Goal: Transaction & Acquisition: Book appointment/travel/reservation

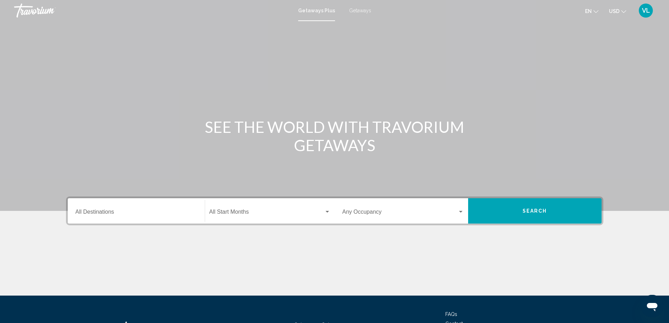
click at [358, 9] on span "Getaways" at bounding box center [360, 11] width 22 height 6
click at [164, 210] on input "Destination All Destinations" at bounding box center [137, 213] width 122 height 6
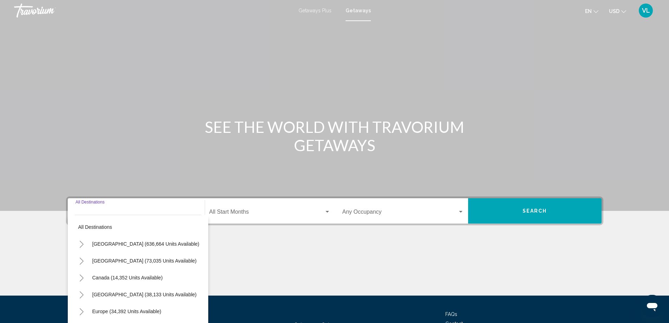
scroll to position [59, 0]
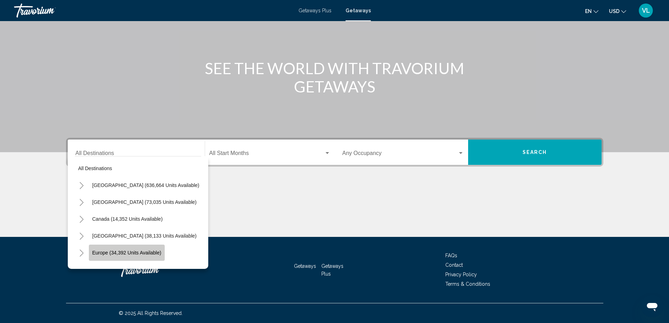
click at [138, 251] on span "Europe (34,392 units available)" at bounding box center [126, 253] width 69 height 6
type input "**********"
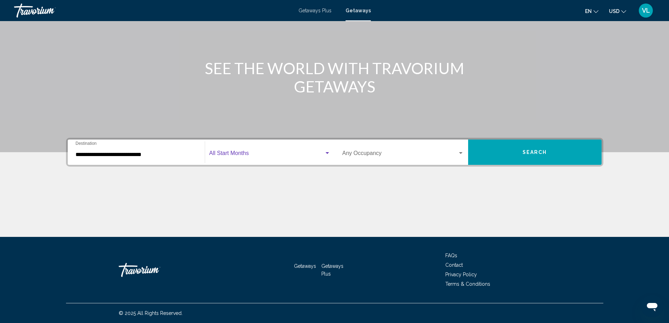
click at [327, 152] on div "Search widget" at bounding box center [328, 153] width 4 height 2
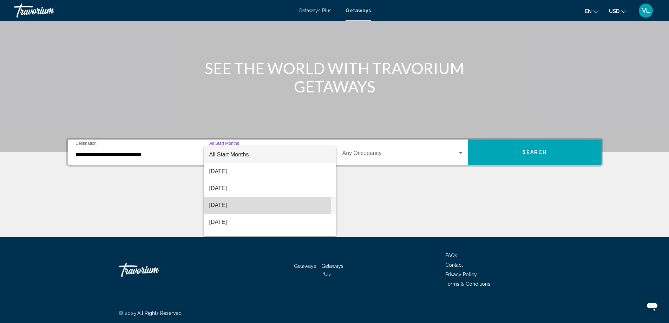
click at [225, 204] on span "[DATE]" at bounding box center [269, 205] width 121 height 17
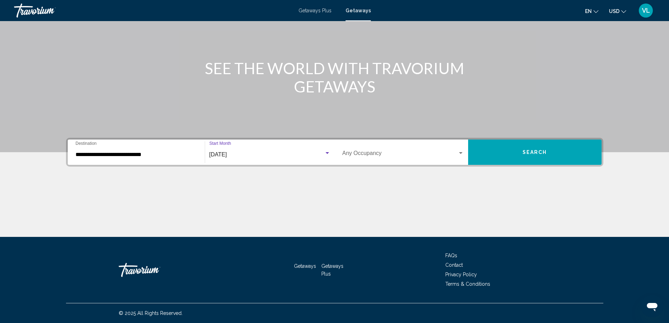
click at [538, 152] on span "Search" at bounding box center [535, 153] width 25 height 6
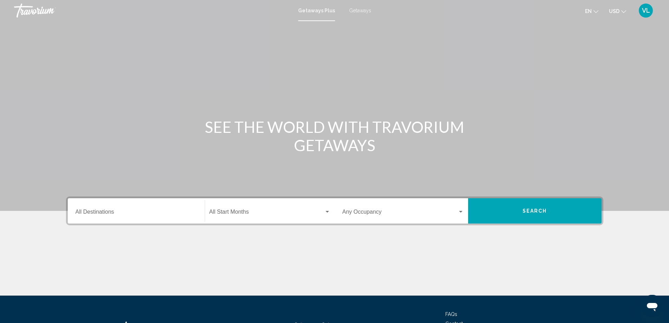
click at [353, 10] on span "Getaways" at bounding box center [360, 11] width 22 height 6
click at [327, 211] on div "Search widget" at bounding box center [328, 212] width 4 height 2
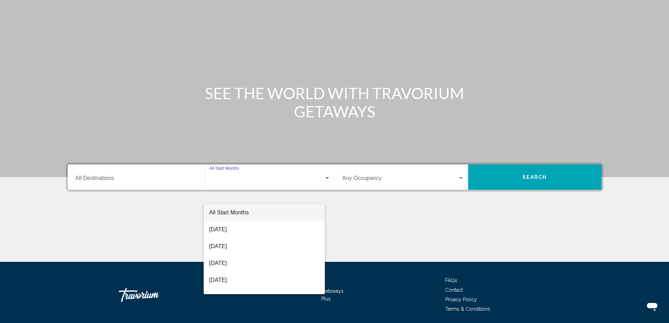
scroll to position [59, 0]
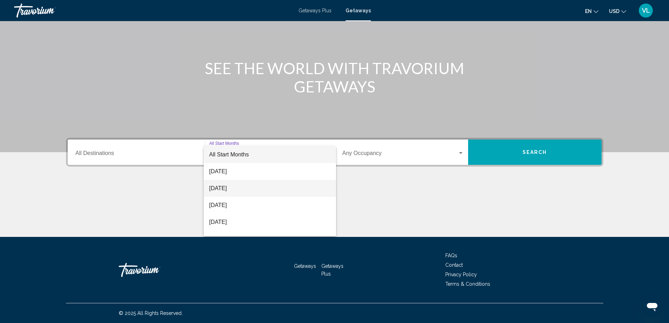
click at [239, 186] on span "[DATE]" at bounding box center [269, 188] width 121 height 17
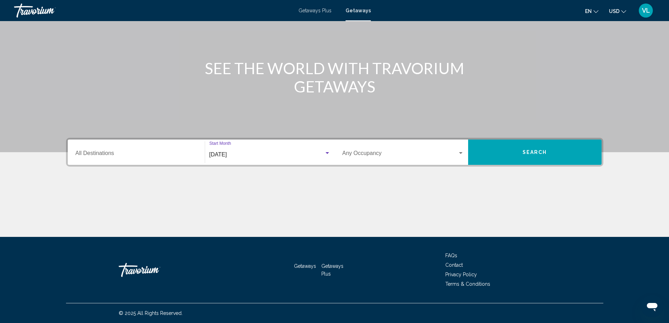
click at [539, 150] on span "Search" at bounding box center [535, 153] width 25 height 6
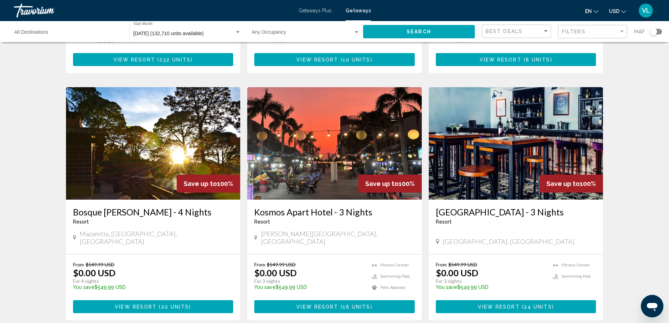
scroll to position [833, 0]
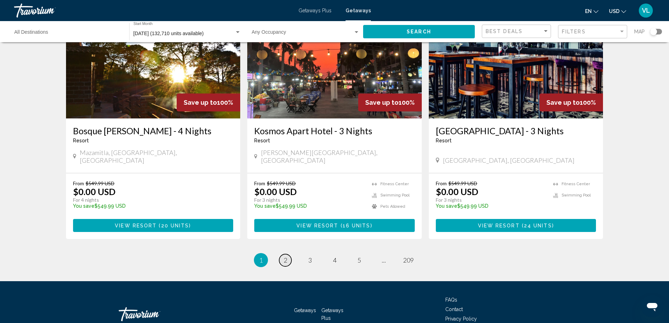
click at [284, 256] on span "2" at bounding box center [286, 260] width 4 height 8
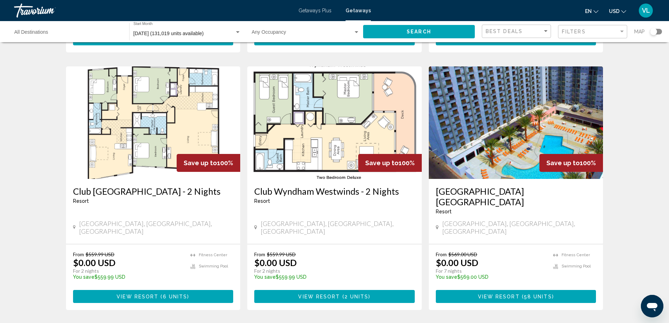
scroll to position [854, 0]
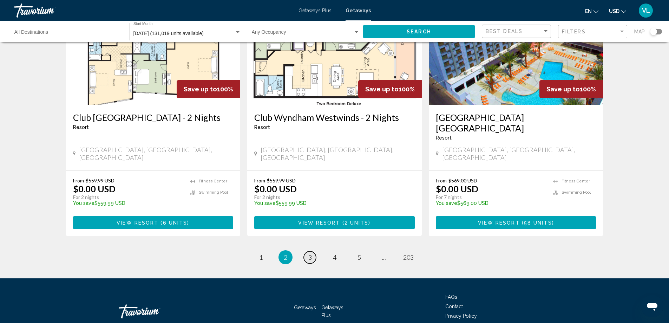
click at [310, 253] on span "3" at bounding box center [311, 257] width 4 height 8
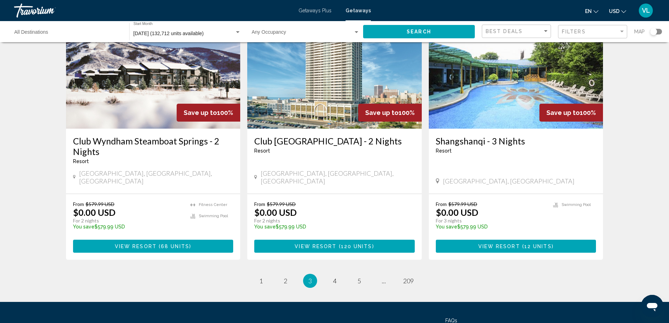
scroll to position [865, 0]
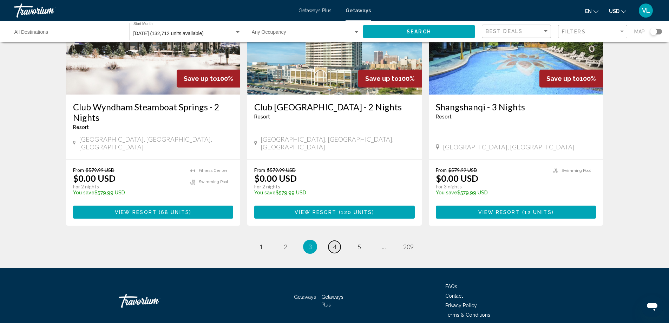
click at [335, 243] on span "4" at bounding box center [335, 247] width 4 height 8
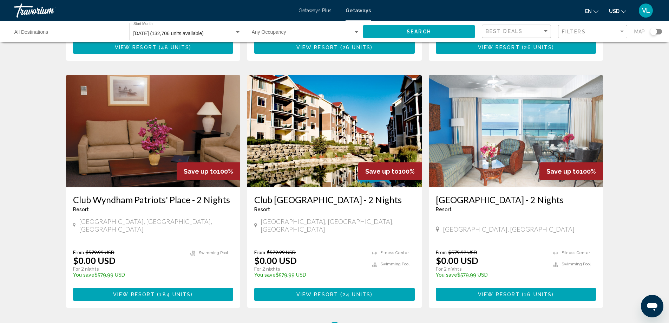
scroll to position [784, 0]
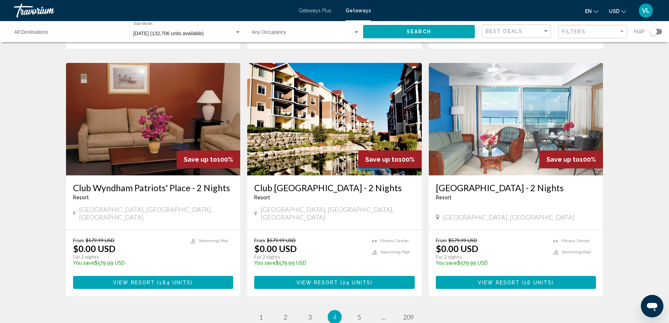
click at [357, 11] on span "Getaways" at bounding box center [358, 11] width 25 height 6
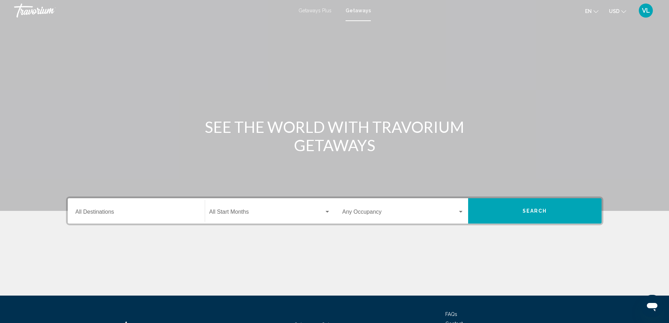
click at [149, 209] on div "Destination All Destinations" at bounding box center [137, 211] width 122 height 22
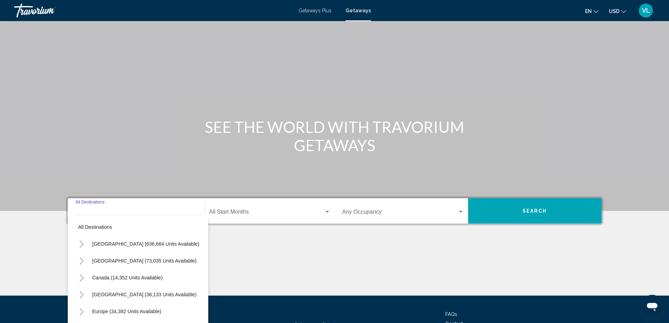
scroll to position [59, 0]
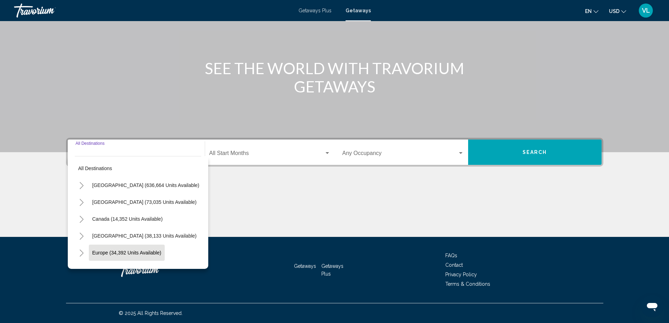
click at [156, 252] on span "Europe (34,392 units available)" at bounding box center [126, 253] width 69 height 6
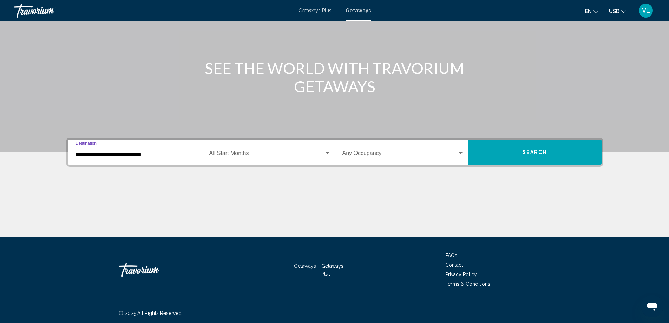
click at [151, 152] on input "**********" at bounding box center [137, 154] width 122 height 6
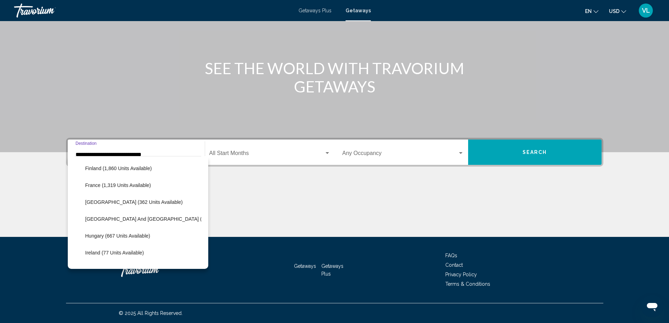
scroll to position [220, 0]
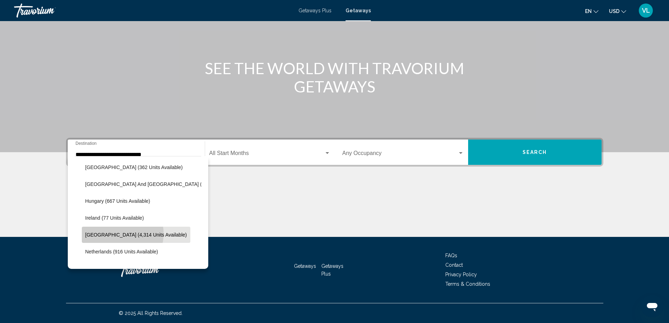
click at [122, 234] on span "[GEOGRAPHIC_DATA] (4,314 units available)" at bounding box center [136, 235] width 102 height 6
type input "**********"
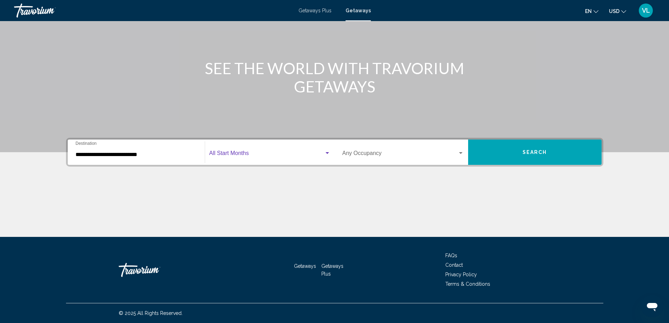
click at [328, 152] on div "Search widget" at bounding box center [328, 153] width 4 height 2
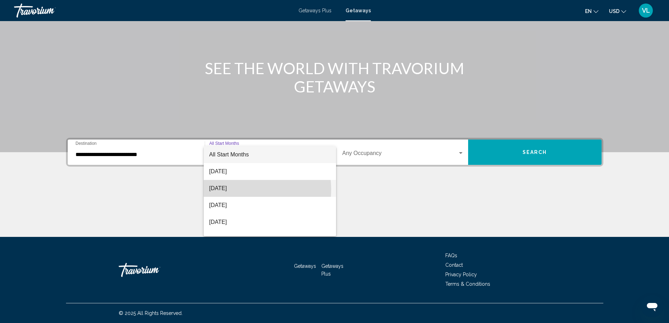
click at [239, 189] on span "[DATE]" at bounding box center [269, 188] width 121 height 17
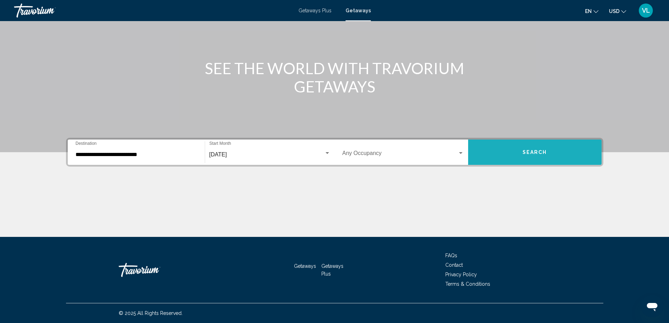
click at [539, 151] on span "Search" at bounding box center [535, 153] width 25 height 6
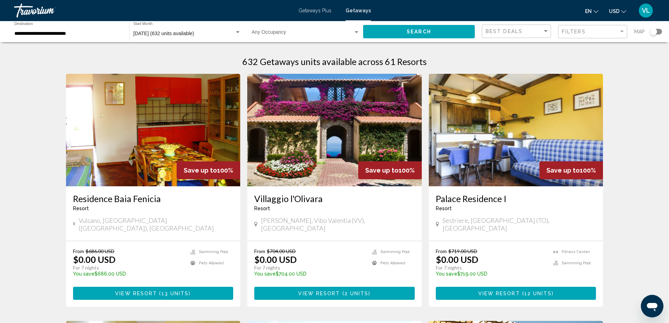
click at [358, 143] on img "Main content" at bounding box center [334, 130] width 175 height 112
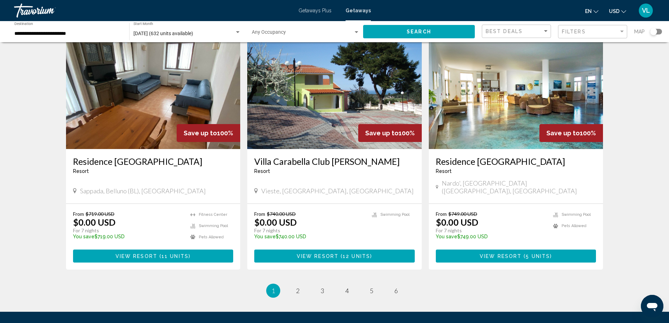
scroll to position [823, 0]
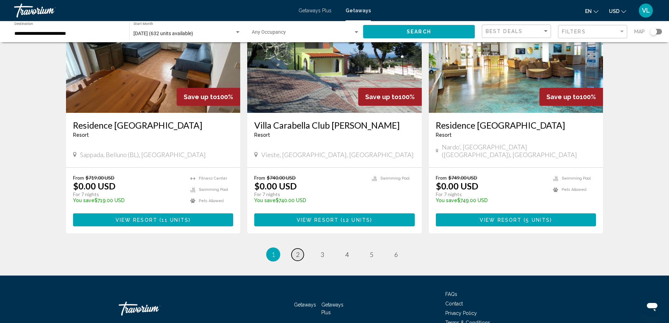
click at [298, 251] on span "2" at bounding box center [298, 255] width 4 height 8
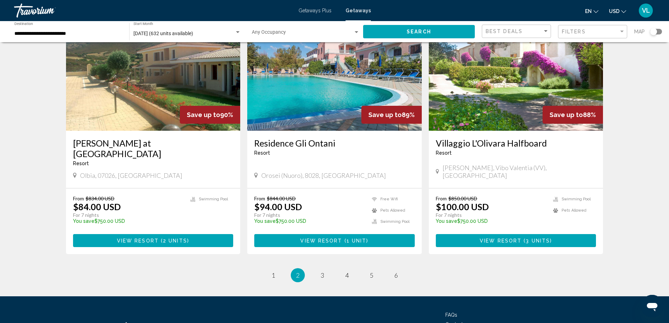
scroll to position [787, 0]
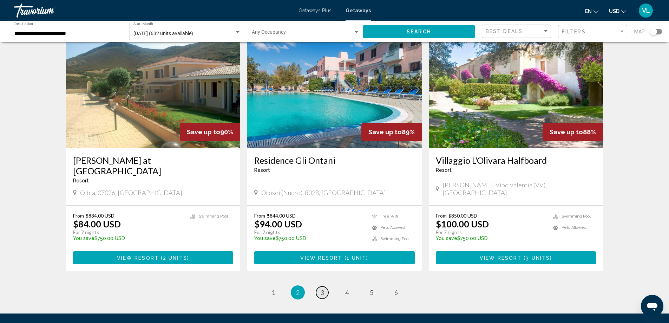
click at [323, 288] on span "3" at bounding box center [323, 292] width 4 height 8
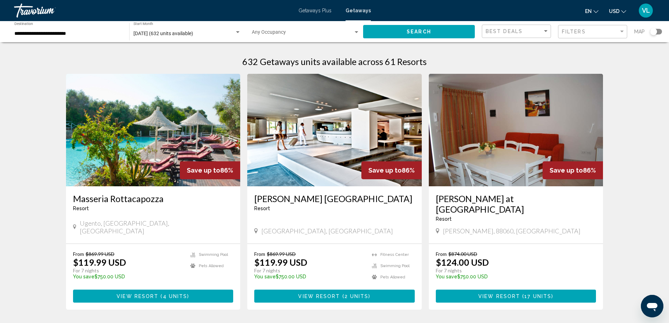
click at [356, 136] on img "Main content" at bounding box center [334, 130] width 175 height 112
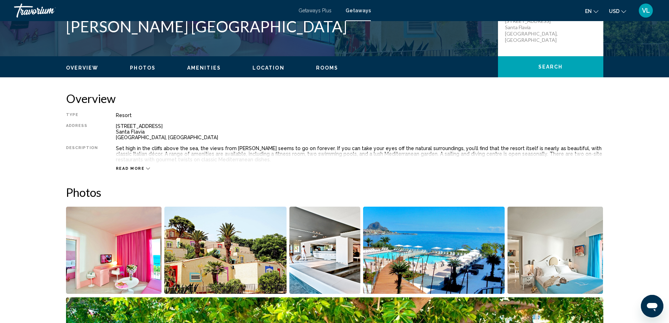
scroll to position [141, 0]
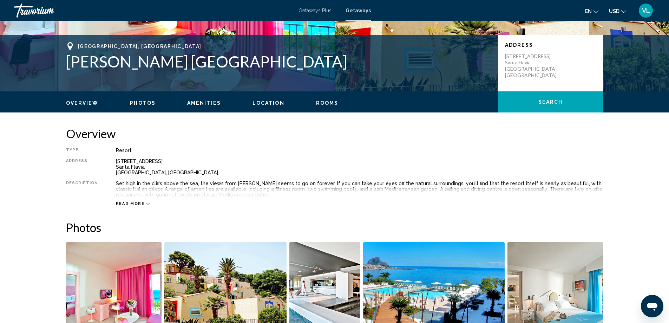
click at [123, 204] on span "Read more" at bounding box center [130, 203] width 29 height 5
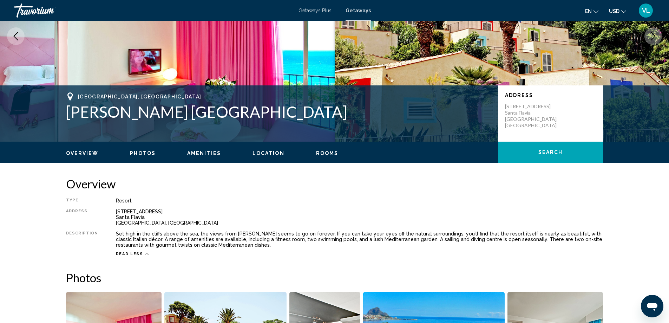
scroll to position [0, 0]
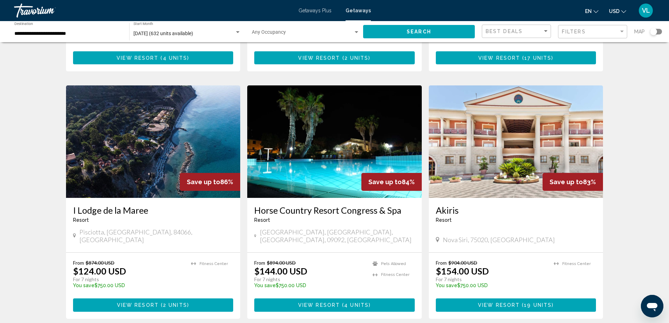
scroll to position [246, 0]
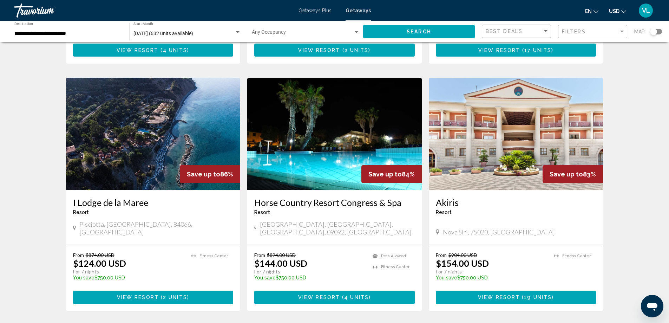
click at [134, 139] on img "Main content" at bounding box center [153, 134] width 175 height 112
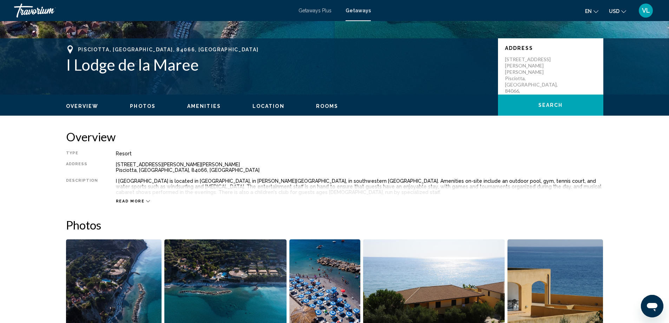
scroll to position [141, 0]
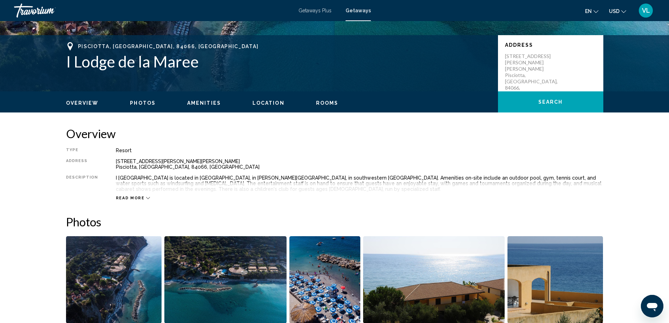
click at [131, 197] on span "Read more" at bounding box center [130, 198] width 29 height 5
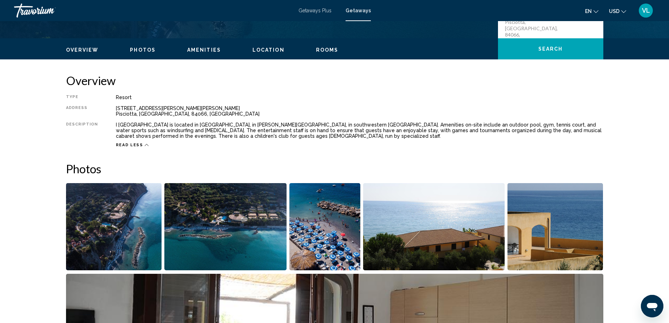
scroll to position [176, 0]
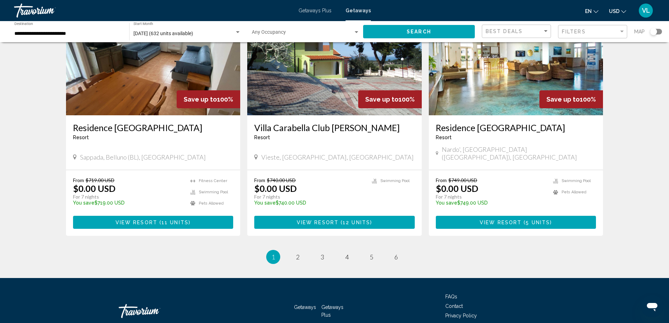
scroll to position [823, 0]
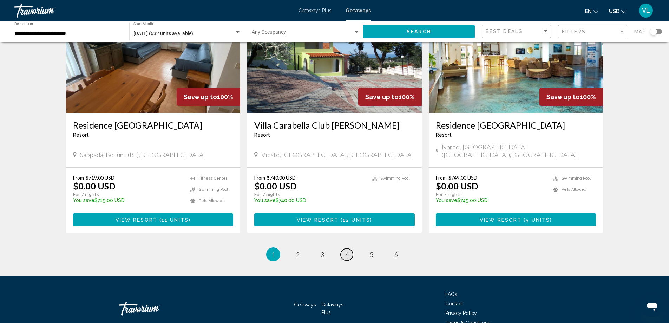
click at [345, 251] on span "4" at bounding box center [347, 255] width 4 height 8
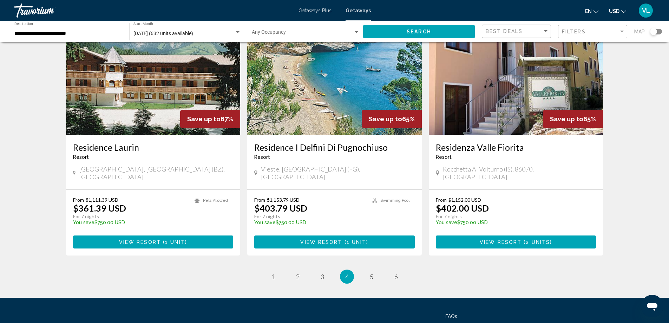
scroll to position [823, 0]
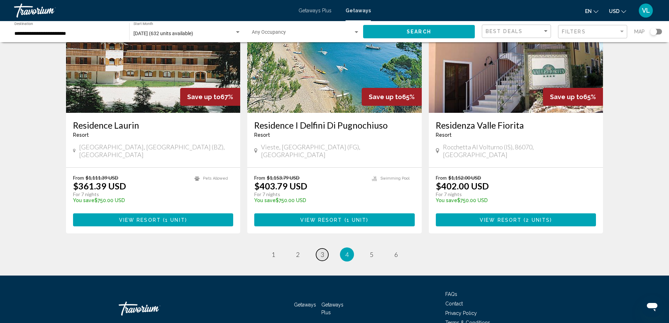
click at [322, 251] on span "3" at bounding box center [323, 255] width 4 height 8
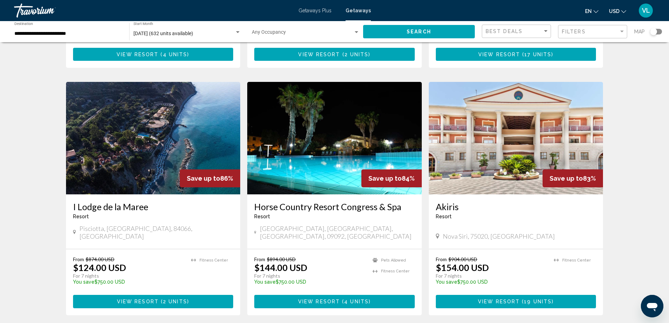
scroll to position [246, 0]
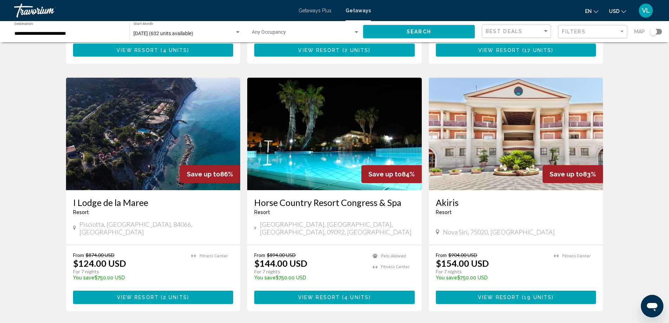
click at [315, 147] on img "Main content" at bounding box center [334, 134] width 175 height 112
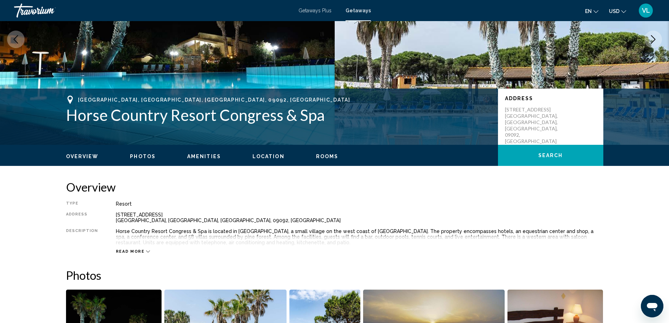
scroll to position [105, 0]
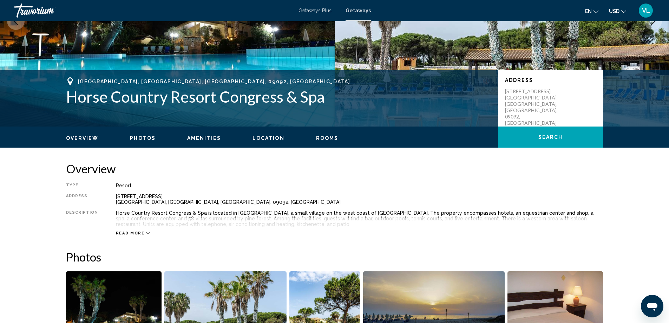
click at [126, 232] on span "Read more" at bounding box center [130, 233] width 29 height 5
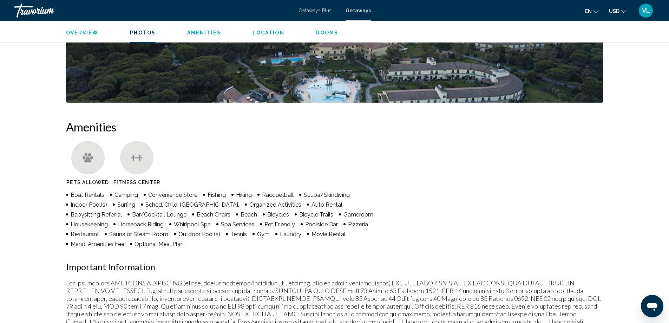
scroll to position [457, 0]
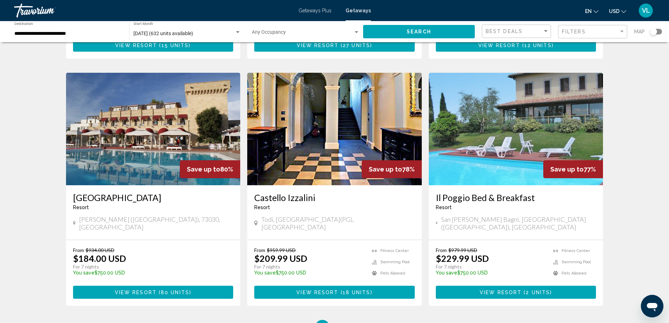
scroll to position [823, 0]
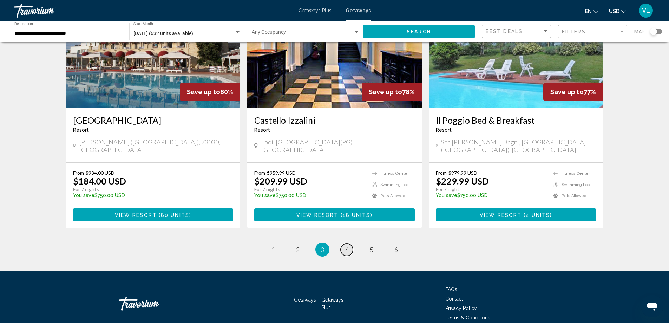
click at [349, 246] on span "4" at bounding box center [347, 250] width 4 height 8
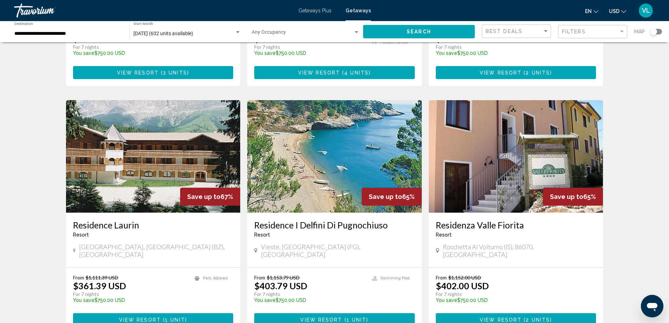
scroll to position [823, 0]
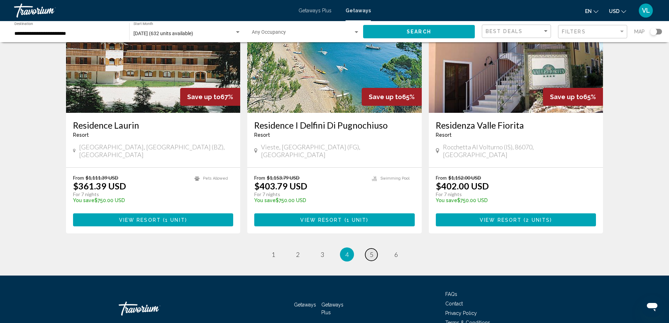
click at [372, 251] on span "5" at bounding box center [372, 255] width 4 height 8
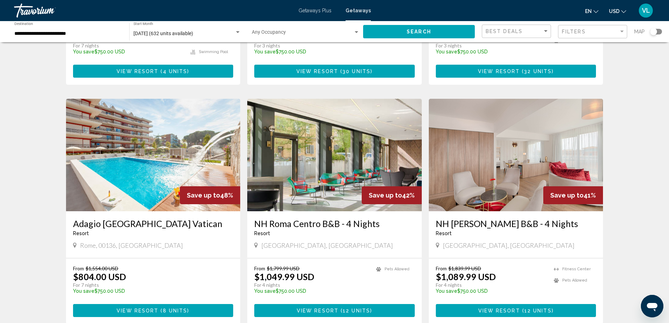
scroll to position [808, 0]
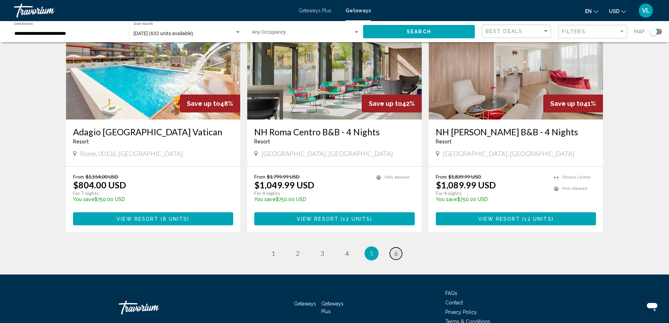
click at [396, 249] on span "6" at bounding box center [397, 253] width 4 height 8
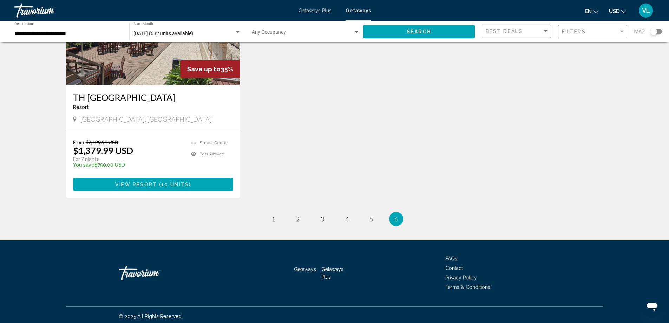
scroll to position [104, 0]
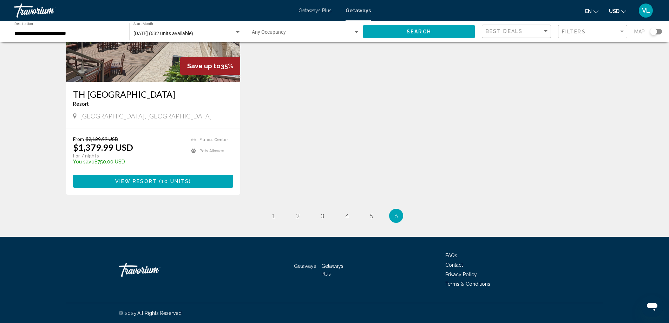
click at [362, 10] on span "Getaways" at bounding box center [358, 11] width 25 height 6
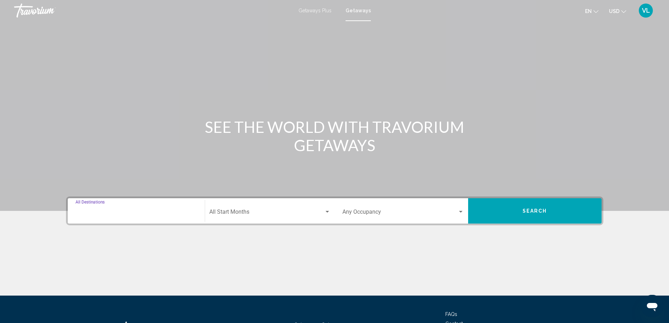
click at [158, 212] on input "Destination All Destinations" at bounding box center [137, 213] width 122 height 6
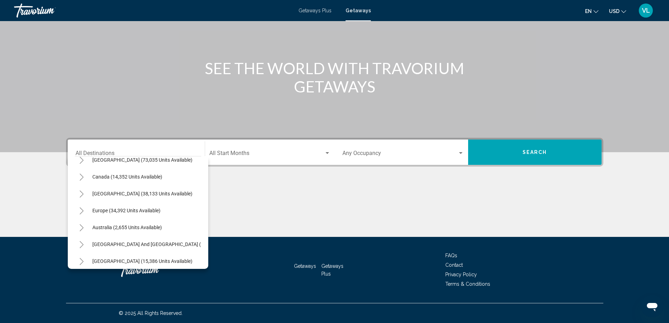
scroll to position [28, 0]
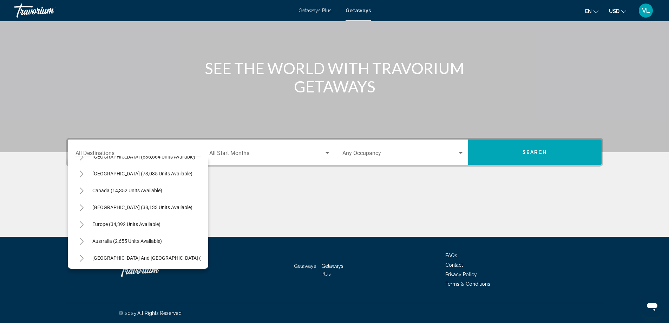
click at [187, 224] on div "Europe (34,392 units available)" at bounding box center [138, 224] width 126 height 17
click at [83, 224] on icon "Toggle Europe (34,392 units available)" at bounding box center [82, 224] width 4 height 7
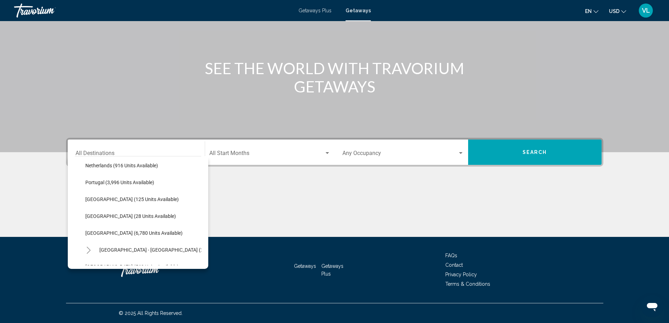
scroll to position [310, 0]
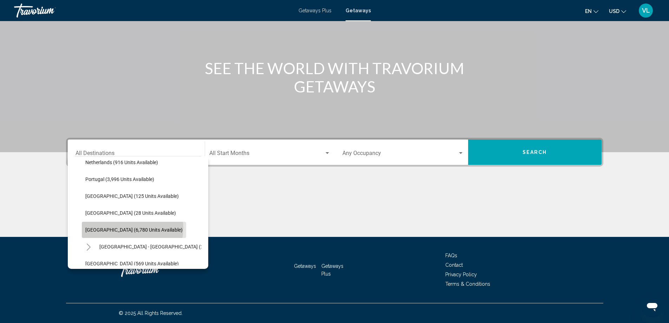
click at [132, 228] on span "[GEOGRAPHIC_DATA] (6,780 units available)" at bounding box center [133, 230] width 97 height 6
type input "**********"
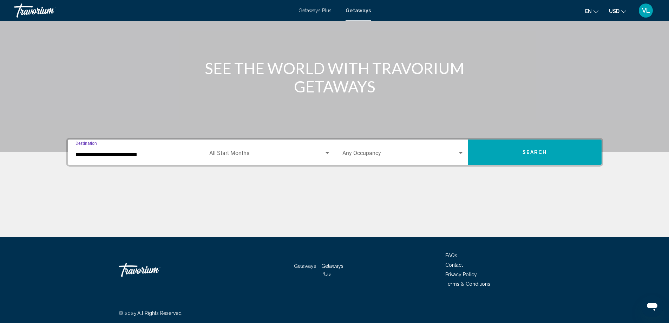
click at [329, 152] on div "Search widget" at bounding box center [327, 153] width 6 height 6
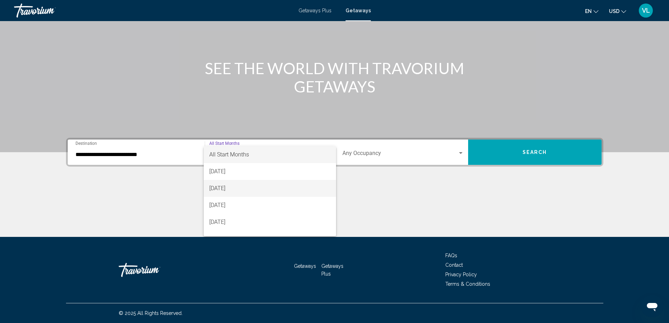
click at [260, 187] on span "[DATE]" at bounding box center [269, 188] width 121 height 17
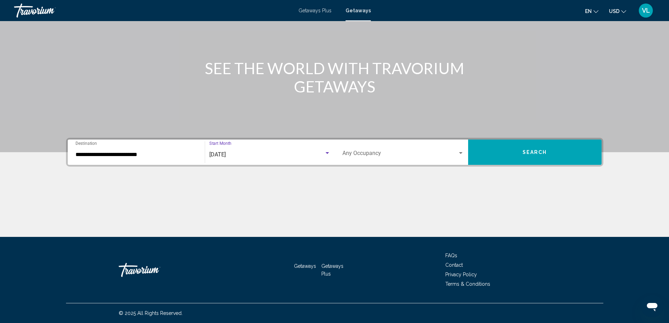
click at [550, 153] on button "Search" at bounding box center [535, 151] width 134 height 25
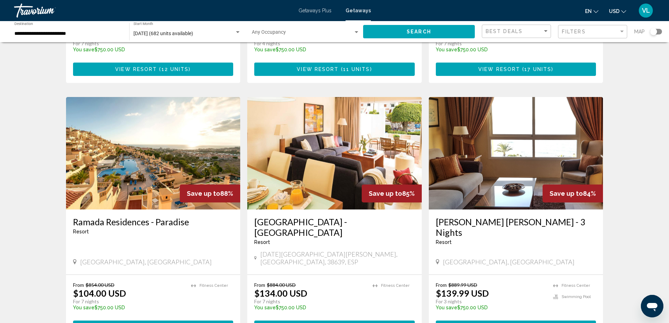
scroll to position [492, 0]
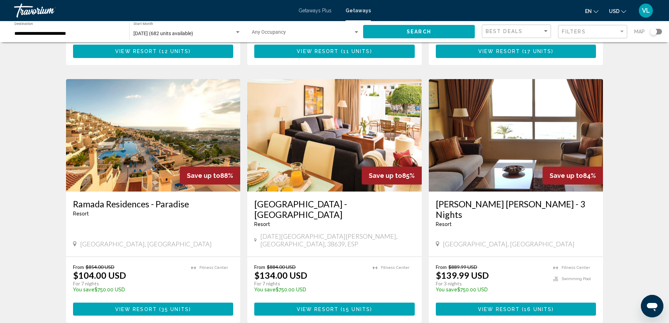
click at [183, 114] on img "Main content" at bounding box center [153, 135] width 175 height 112
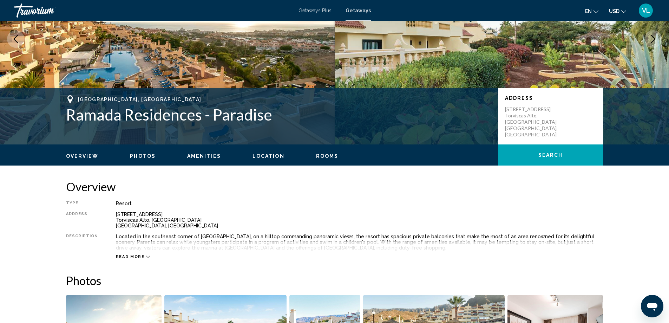
scroll to position [105, 0]
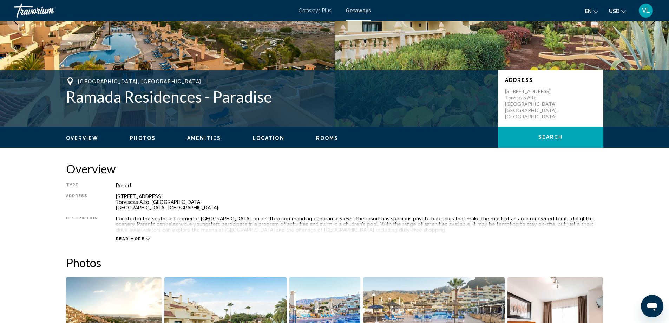
click at [131, 239] on span "Read more" at bounding box center [130, 238] width 29 height 5
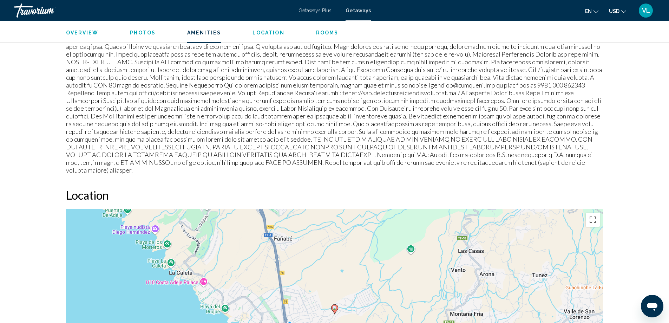
scroll to position [738, 0]
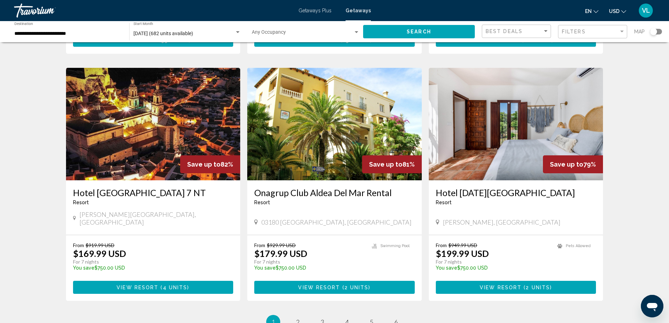
scroll to position [798, 0]
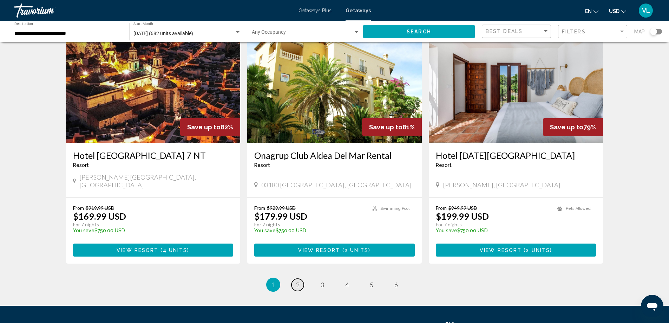
click at [298, 281] on span "2" at bounding box center [298, 285] width 4 height 8
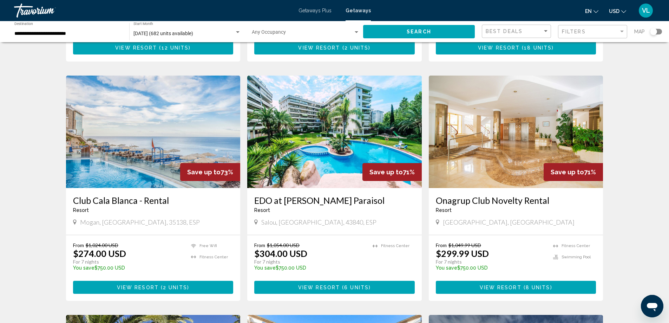
scroll to position [527, 0]
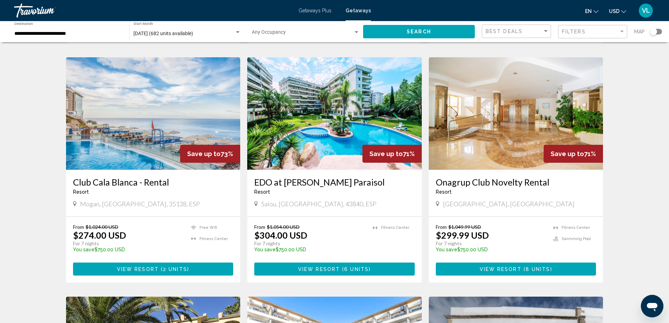
click at [190, 94] on img "Main content" at bounding box center [153, 113] width 175 height 112
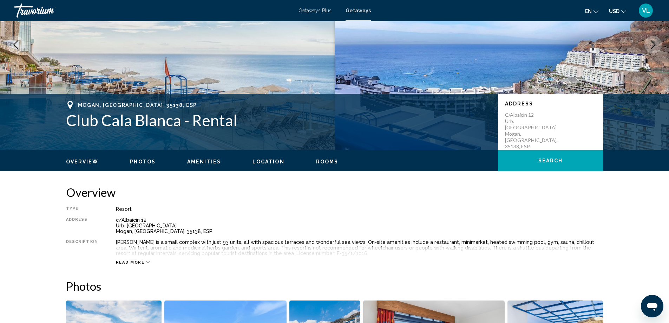
scroll to position [105, 0]
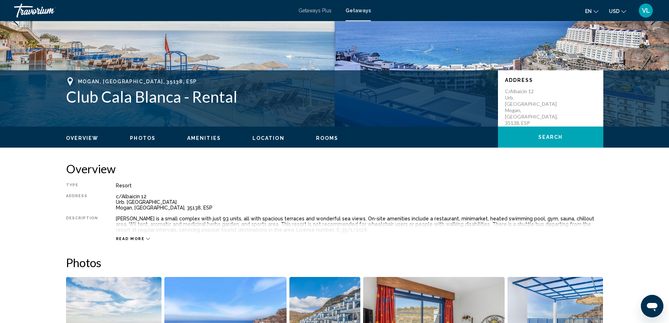
click at [130, 240] on span "Read more" at bounding box center [130, 238] width 29 height 5
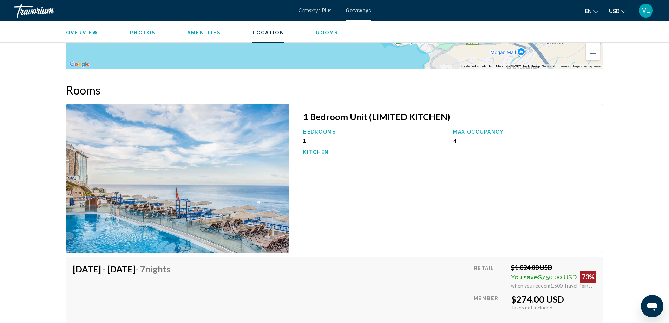
scroll to position [1054, 0]
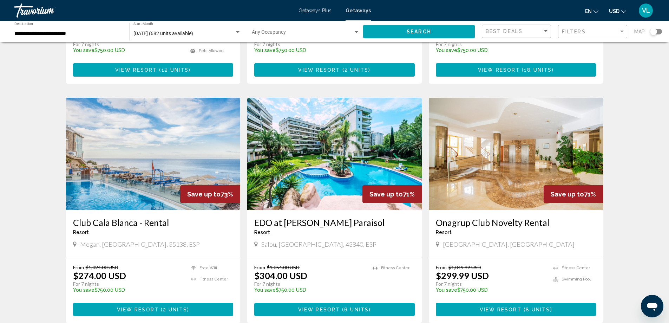
scroll to position [492, 0]
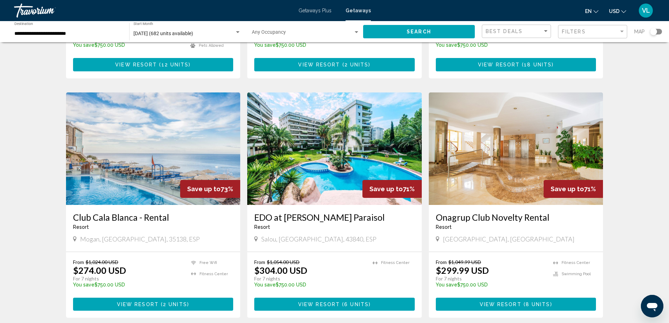
click at [512, 139] on img "Main content" at bounding box center [516, 148] width 175 height 112
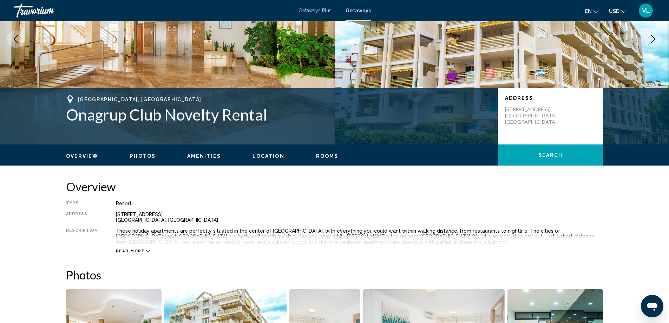
scroll to position [105, 0]
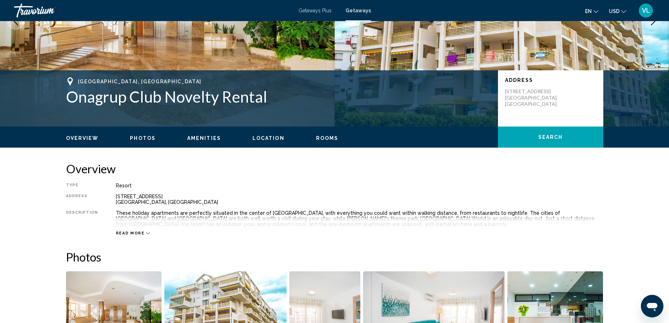
click at [130, 232] on span "Read more" at bounding box center [130, 233] width 29 height 5
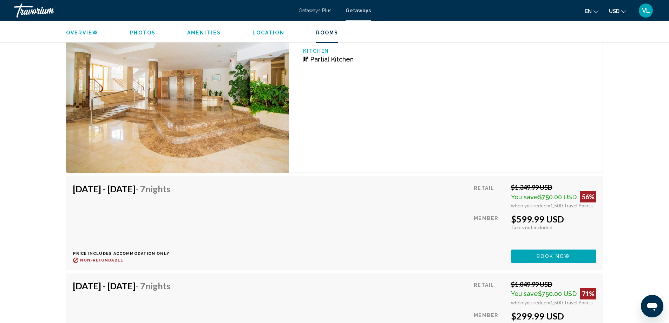
scroll to position [1300, 0]
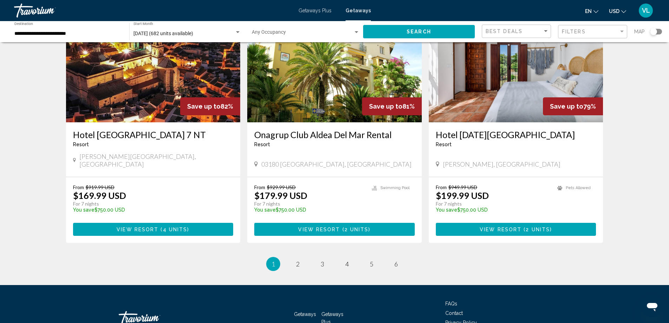
scroll to position [833, 0]
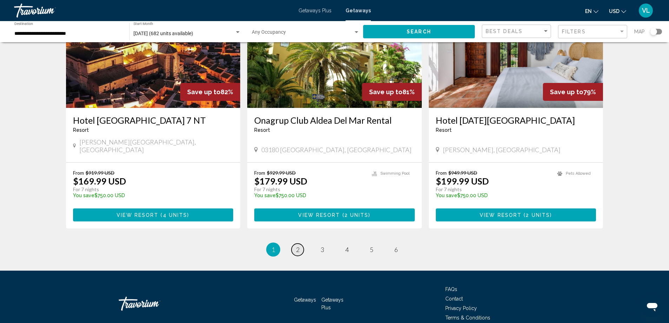
click at [298, 246] on span "2" at bounding box center [298, 250] width 4 height 8
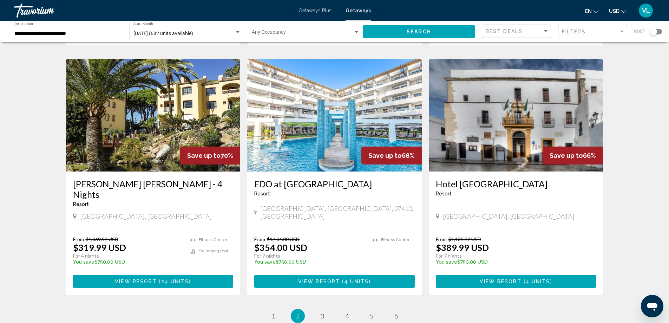
scroll to position [773, 0]
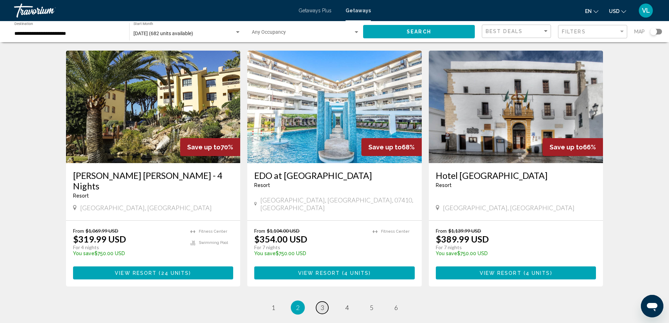
click at [324, 304] on span "3" at bounding box center [323, 308] width 4 height 8
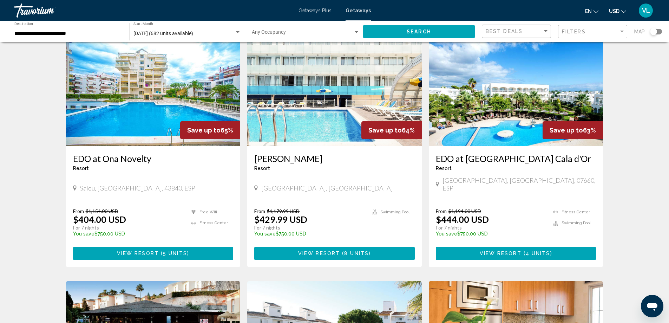
scroll to position [281, 0]
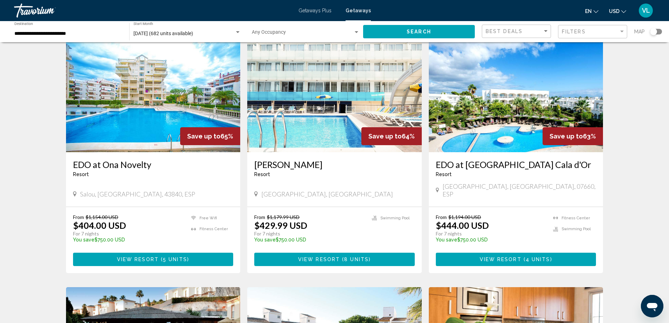
click at [515, 118] on img "Main content" at bounding box center [516, 96] width 175 height 112
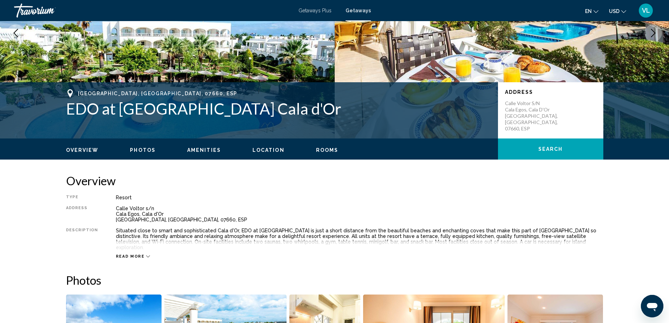
scroll to position [105, 0]
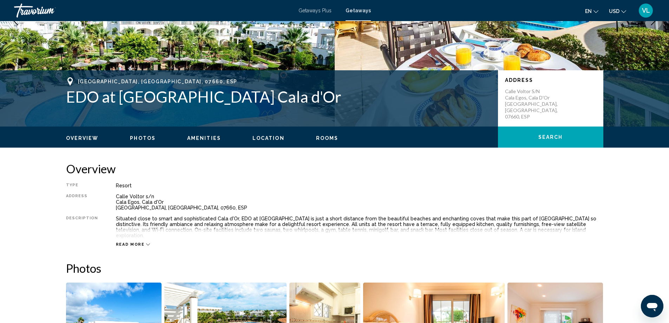
click at [122, 242] on span "Read more" at bounding box center [130, 244] width 29 height 5
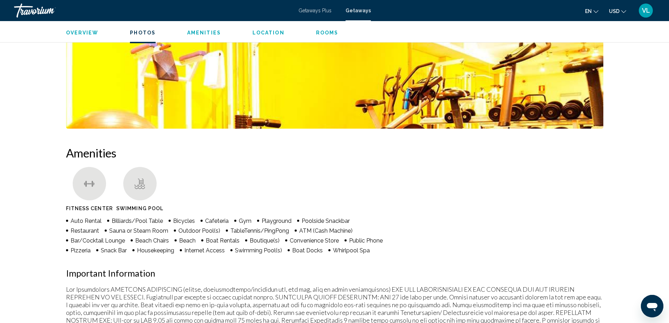
scroll to position [457, 0]
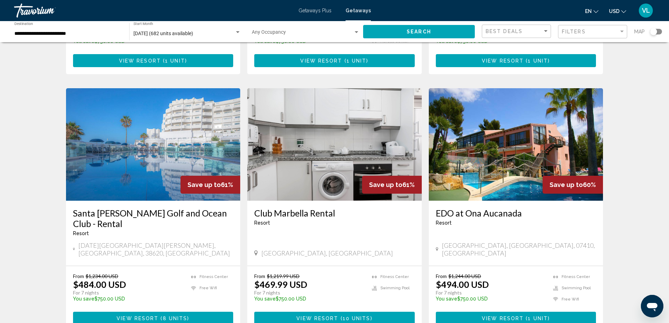
scroll to position [738, 0]
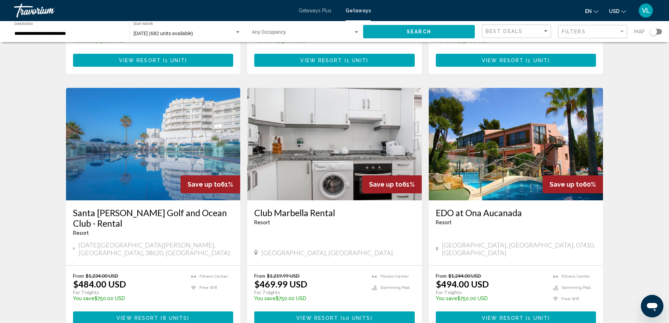
click at [170, 133] on img "Main content" at bounding box center [153, 144] width 175 height 112
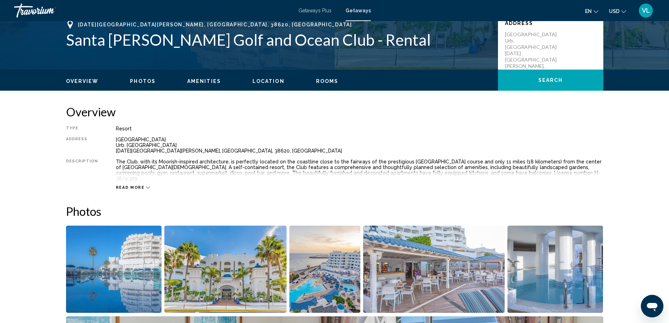
scroll to position [176, 0]
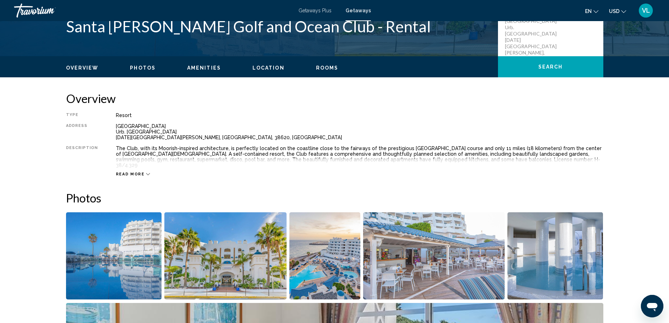
click at [132, 172] on span "Read more" at bounding box center [130, 174] width 29 height 5
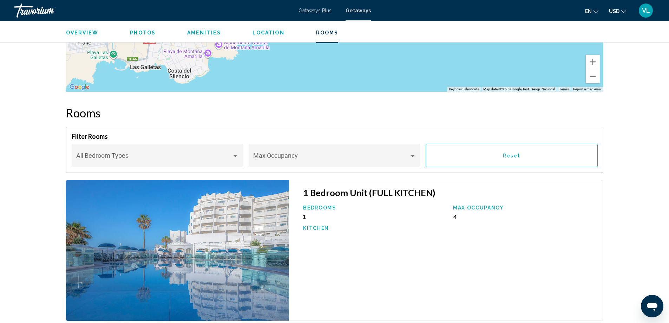
scroll to position [1160, 0]
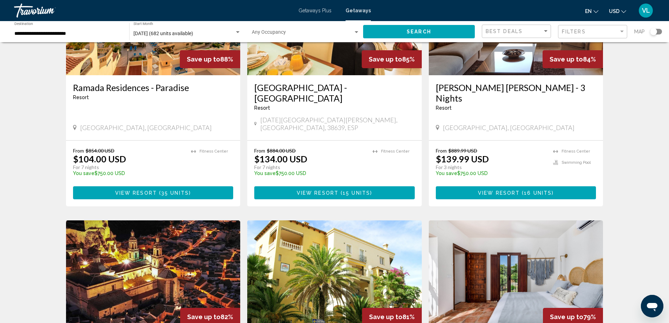
scroll to position [833, 0]
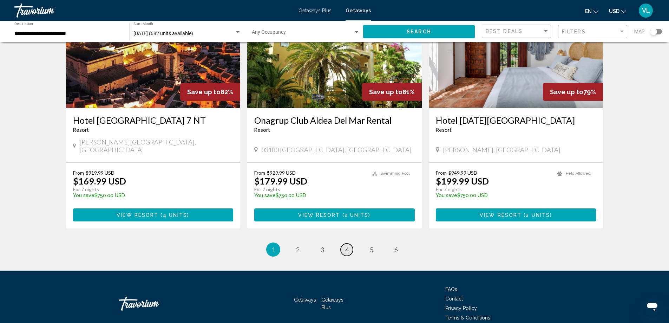
click at [348, 246] on span "4" at bounding box center [347, 250] width 4 height 8
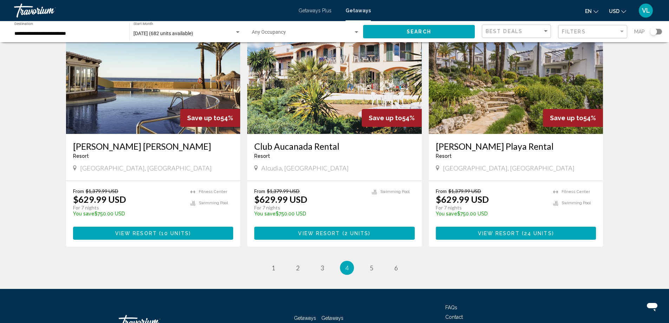
scroll to position [788, 0]
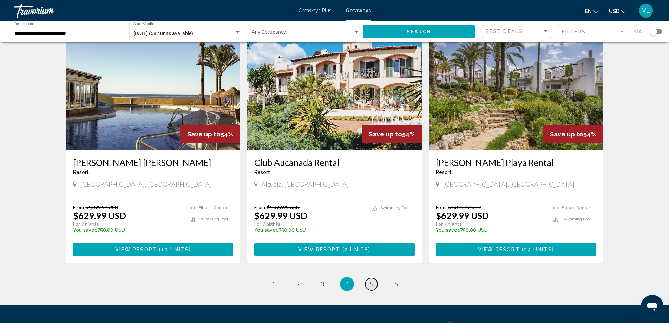
click at [372, 280] on span "5" at bounding box center [372, 284] width 4 height 8
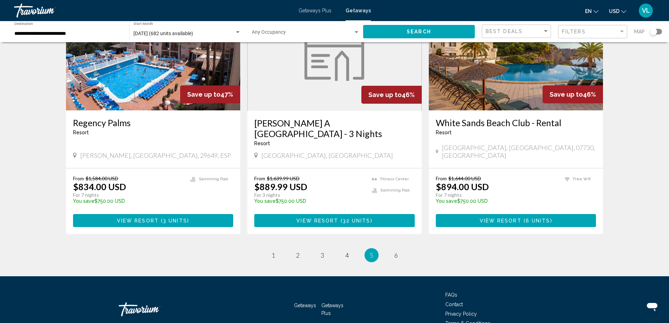
scroll to position [855, 0]
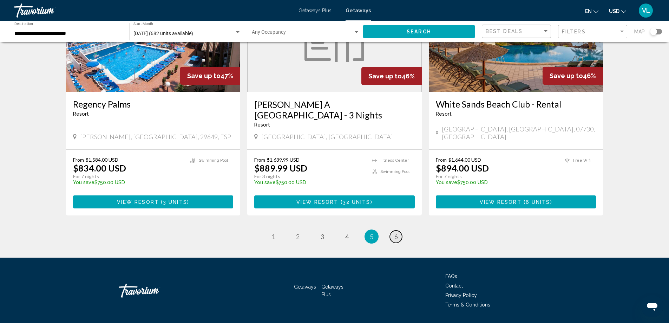
click at [397, 233] on span "6" at bounding box center [397, 237] width 4 height 8
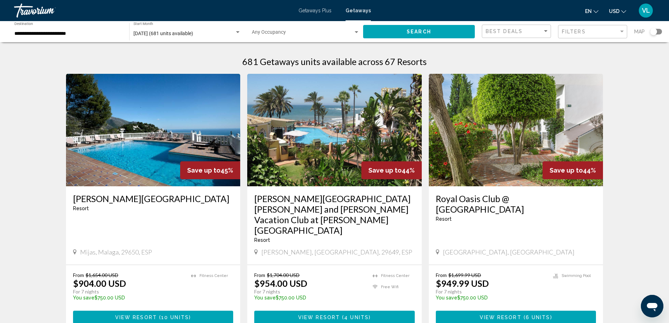
click at [332, 135] on img "Main content" at bounding box center [334, 130] width 175 height 112
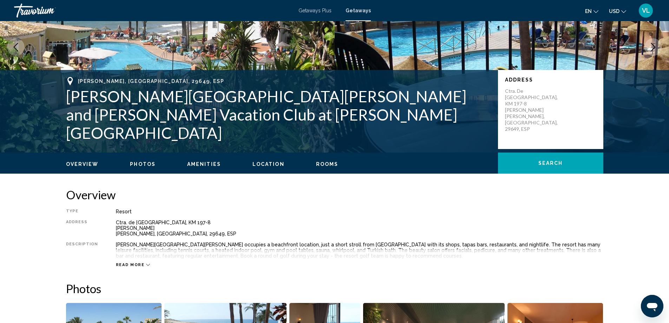
scroll to position [105, 0]
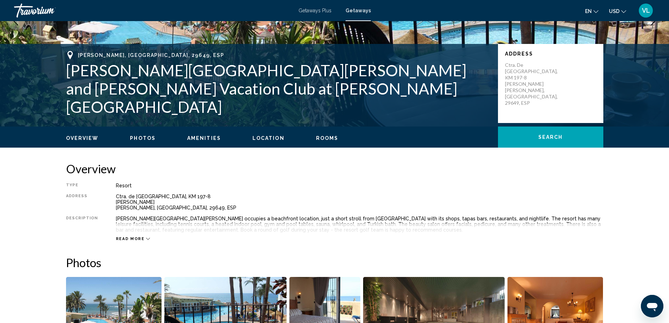
click at [128, 238] on span "Read more" at bounding box center [130, 238] width 29 height 5
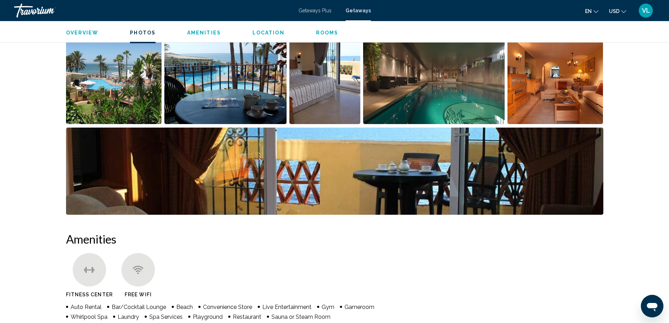
scroll to position [351, 0]
